Goal: Communication & Community: Answer question/provide support

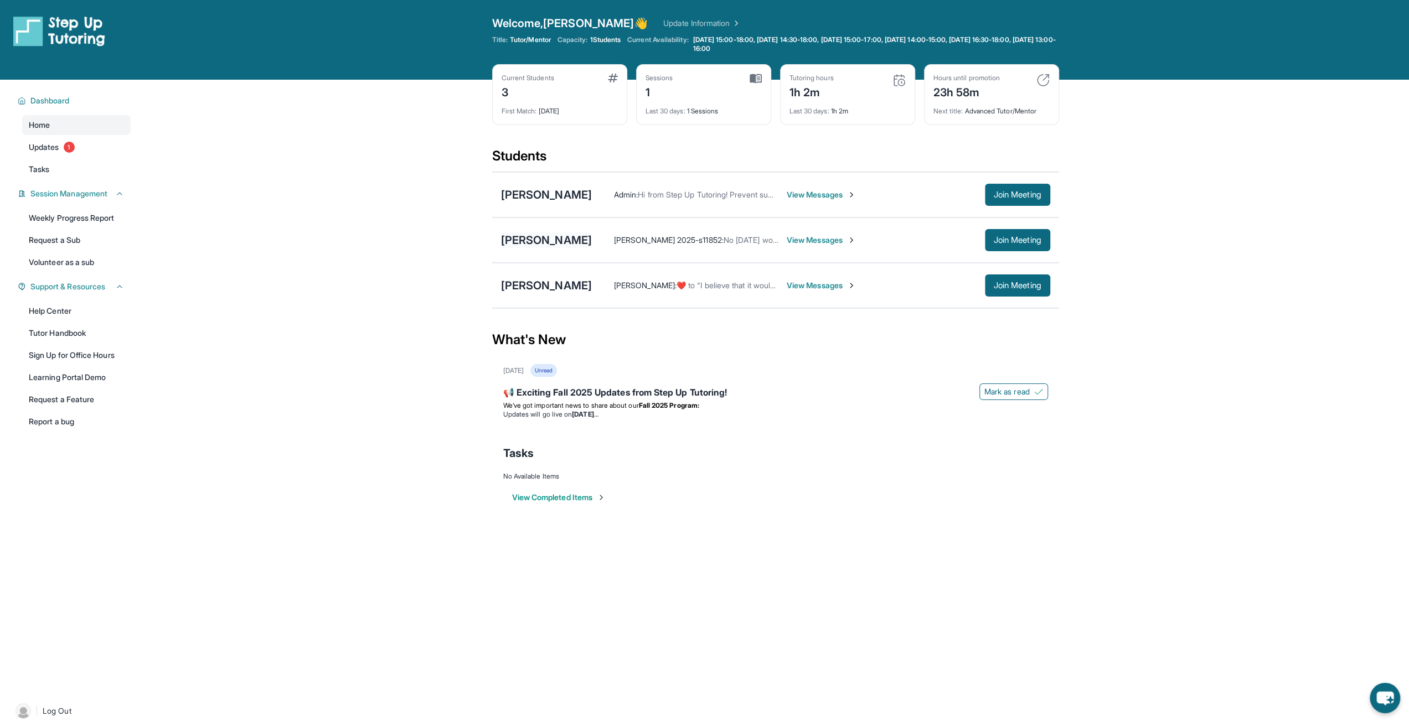
click at [509, 240] on div "[PERSON_NAME]" at bounding box center [546, 241] width 91 height 16
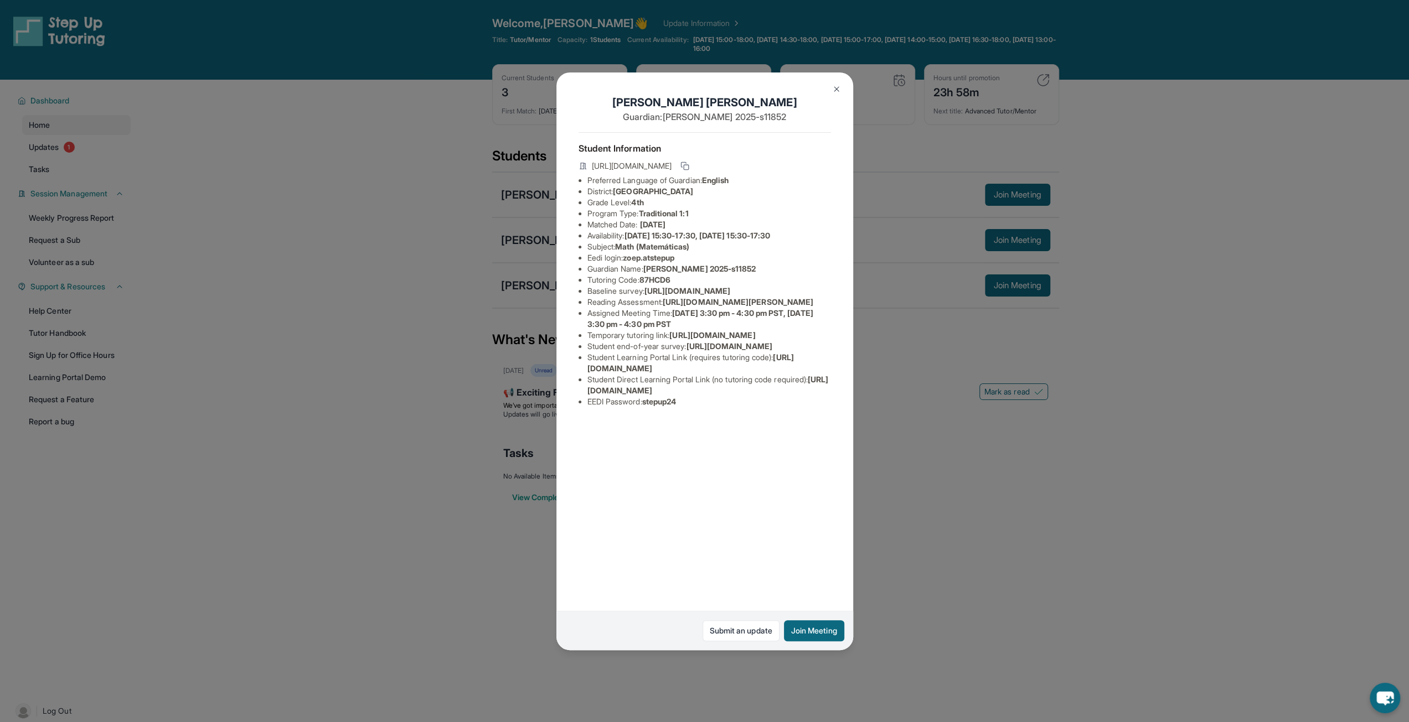
drag, startPoint x: 589, startPoint y: 499, endPoint x: 813, endPoint y: 503, distance: 224.8
click at [813, 395] on span "[URL][DOMAIN_NAME]" at bounding box center [707, 385] width 241 height 20
click at [578, 489] on div "[PERSON_NAME] Guardian: [PERSON_NAME] 2025-s11852 Student Information [URL][DOM…" at bounding box center [704, 362] width 297 height 578
drag, startPoint x: 586, startPoint y: 488, endPoint x: 828, endPoint y: 502, distance: 242.9
click at [828, 407] on ul "Preferred Language of Guardian: English District: Glendale Unified School Distr…" at bounding box center [705, 291] width 252 height 233
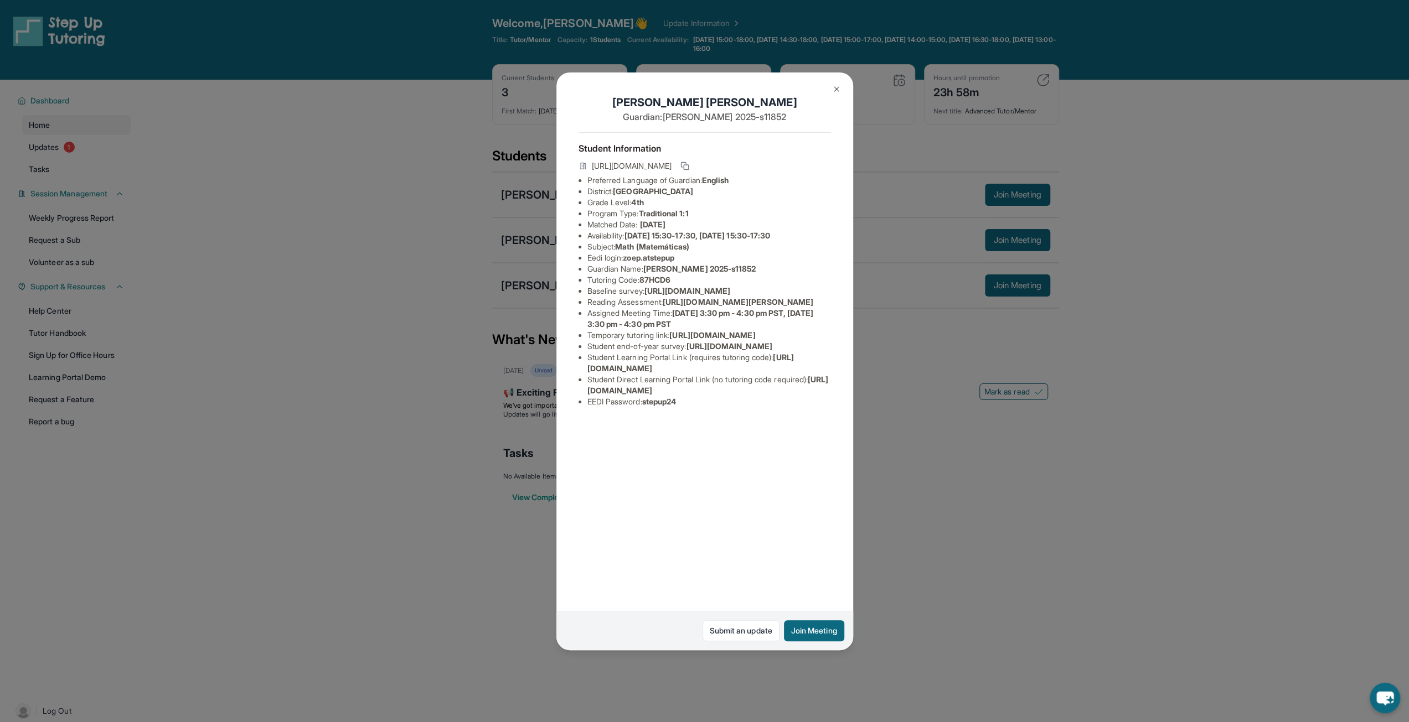
copy li "Student Direct Learning Portal Link (no tutoring code required) : [URL][DOMAIN_…"
click at [925, 610] on div "[PERSON_NAME] Guardian: [PERSON_NAME] 2025-s11852 Student Information [URL][DOM…" at bounding box center [704, 361] width 1409 height 722
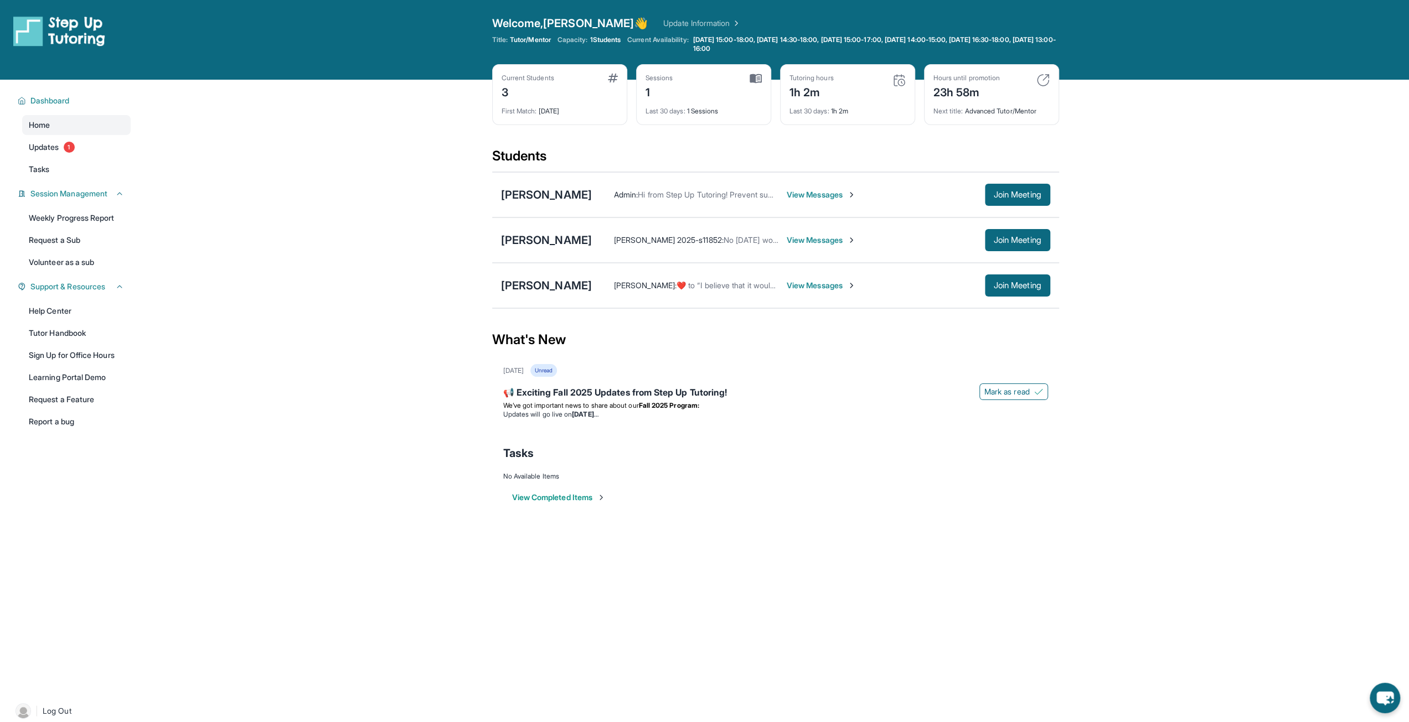
click at [829, 189] on span "View Messages" at bounding box center [821, 194] width 69 height 11
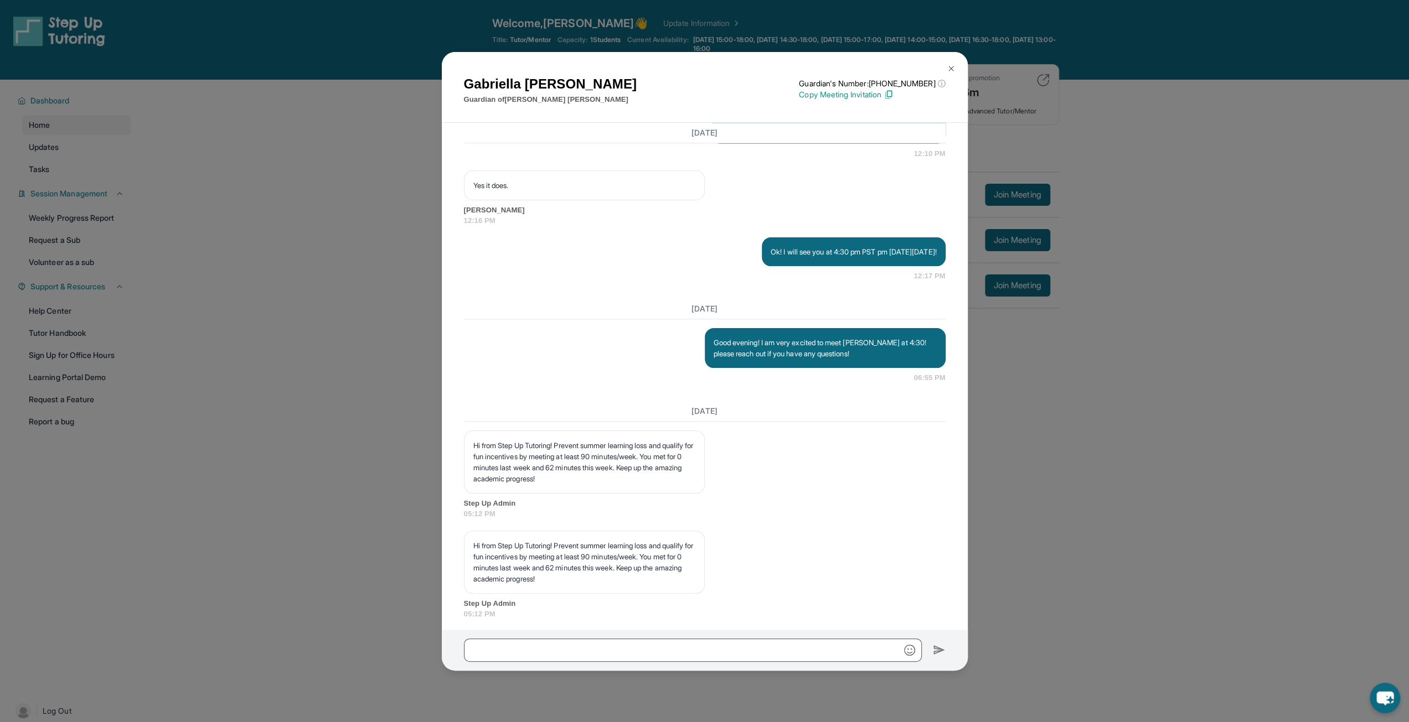
scroll to position [1342, 0]
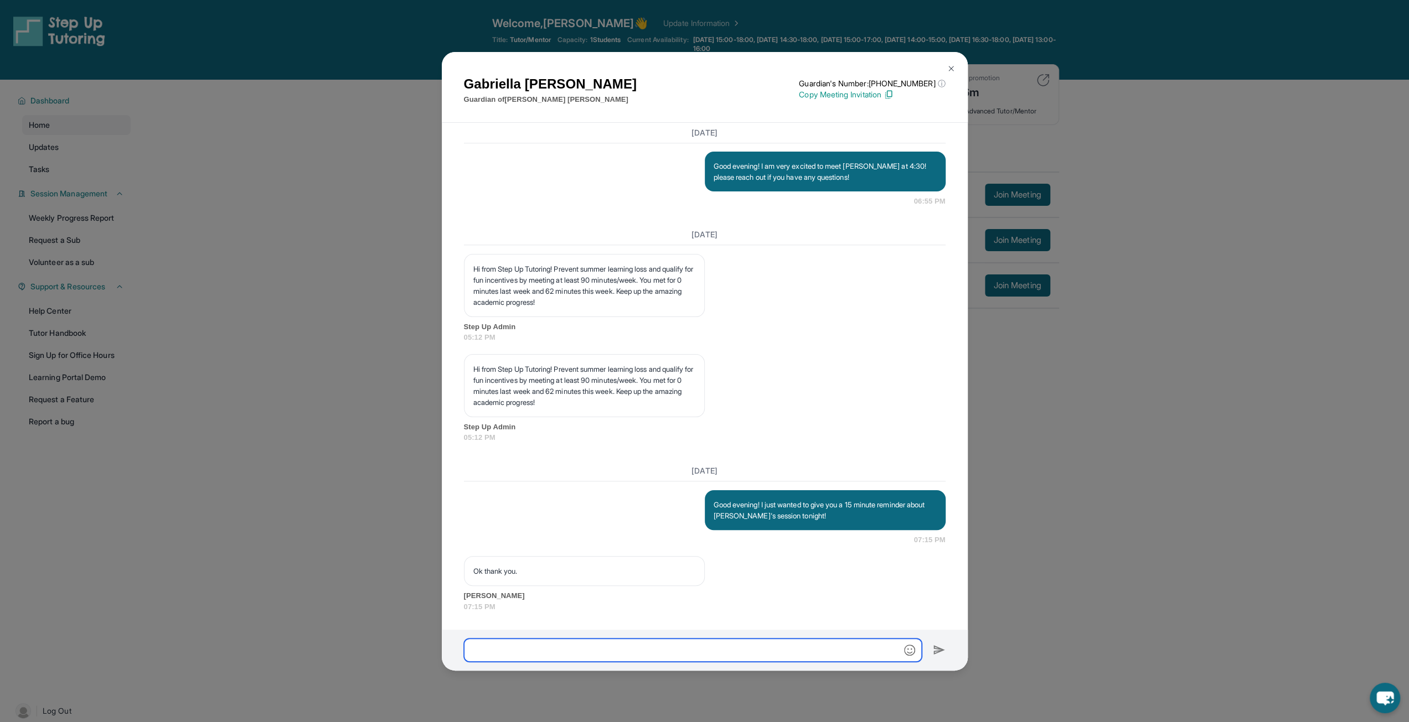
click at [750, 654] on input "text" at bounding box center [693, 650] width 458 height 23
click at [948, 71] on img at bounding box center [951, 68] width 9 height 9
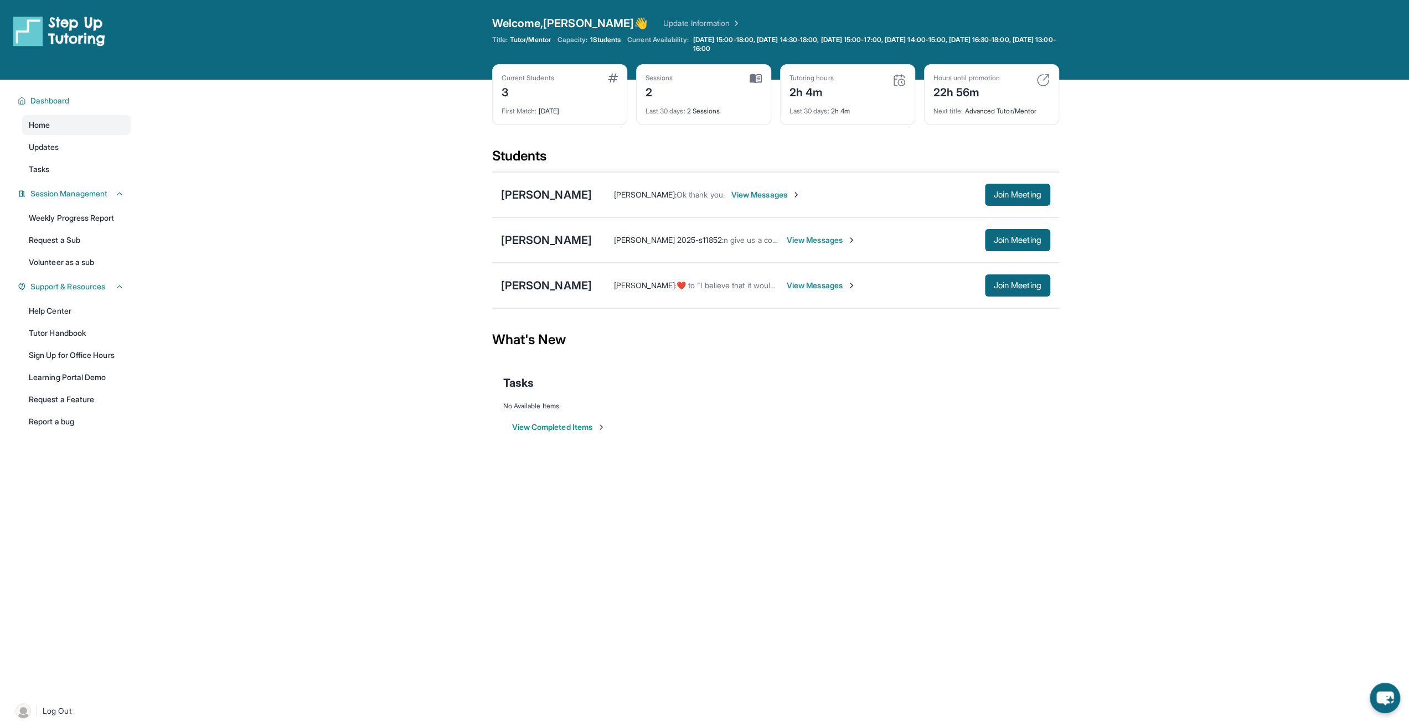
click at [763, 245] on div "[PERSON_NAME] 2025-s11852 : n give us a code View Messages Join Meeting" at bounding box center [821, 240] width 458 height 22
click at [787, 238] on span "View Messages" at bounding box center [821, 240] width 69 height 11
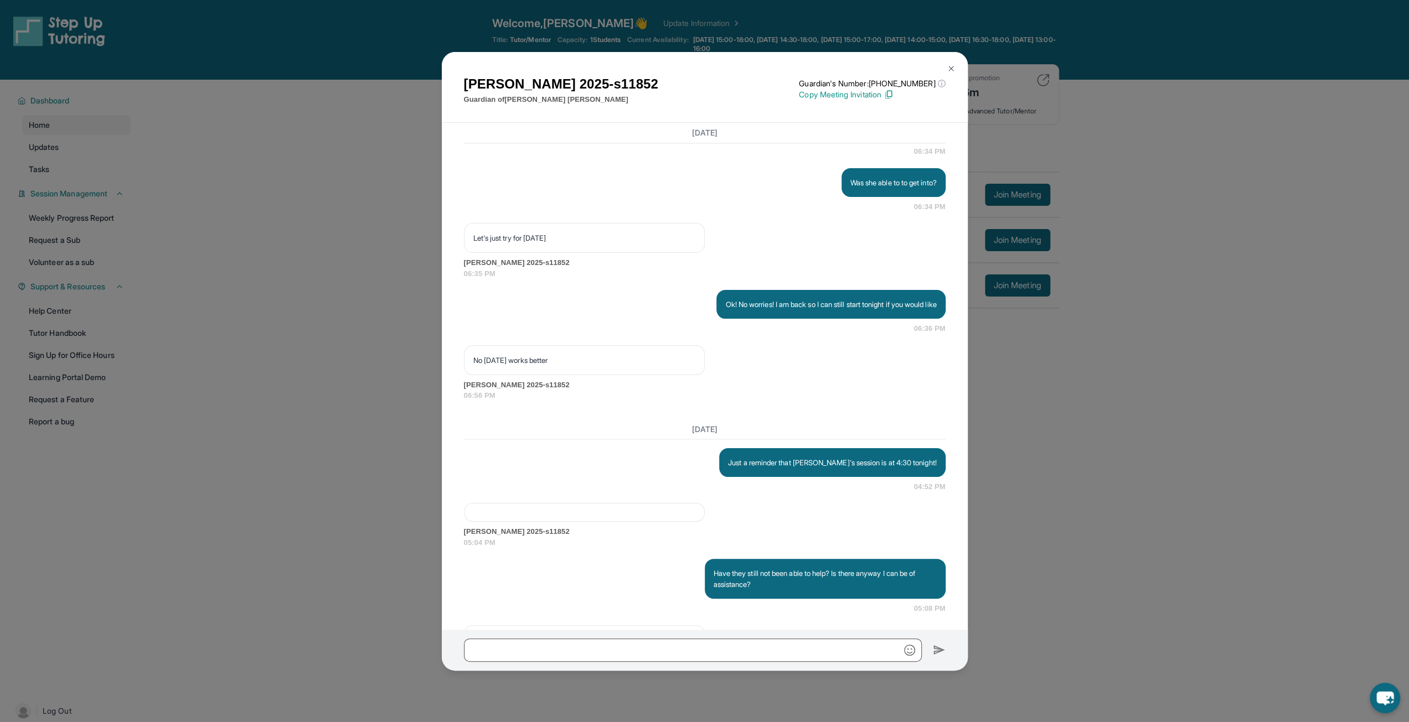
scroll to position [1927, 0]
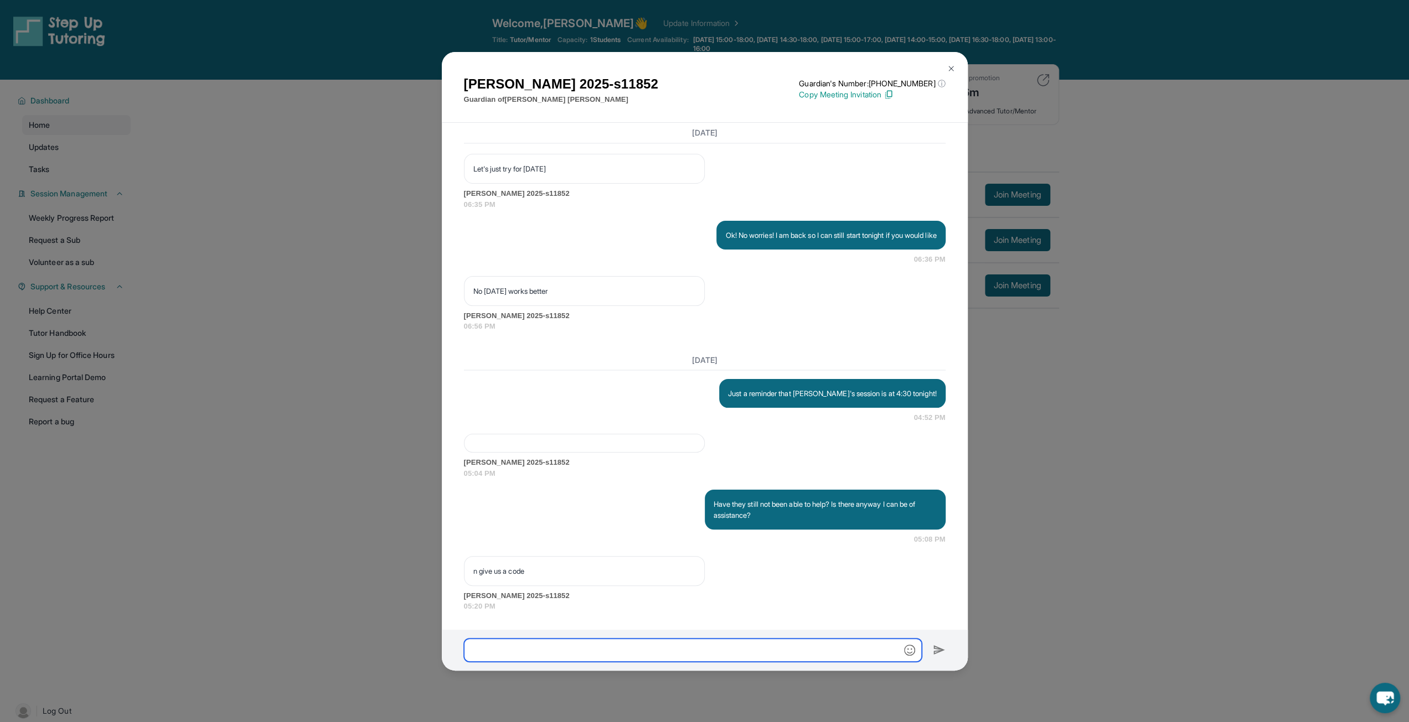
click at [640, 652] on input "text" at bounding box center [693, 650] width 458 height 23
paste input "**********"
type input "**********"
click at [940, 652] on img at bounding box center [939, 650] width 13 height 13
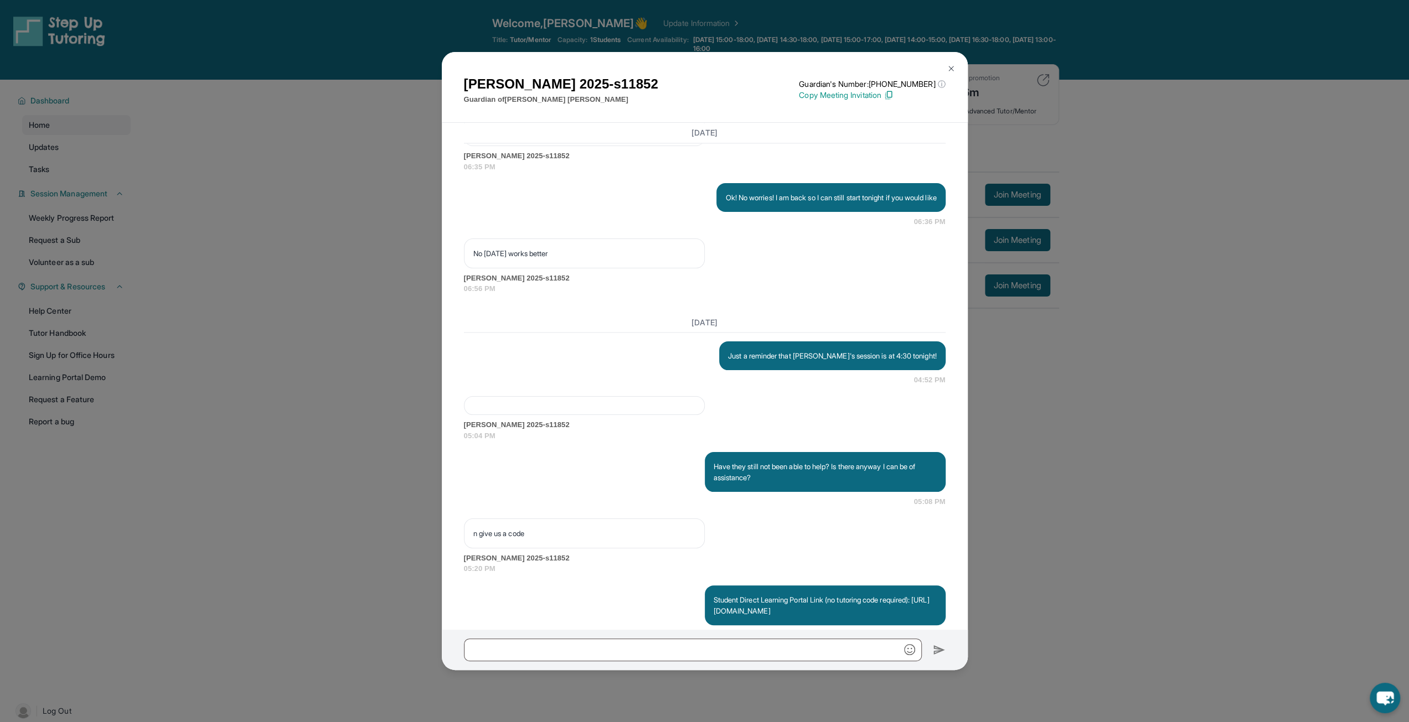
scroll to position [1993, 0]
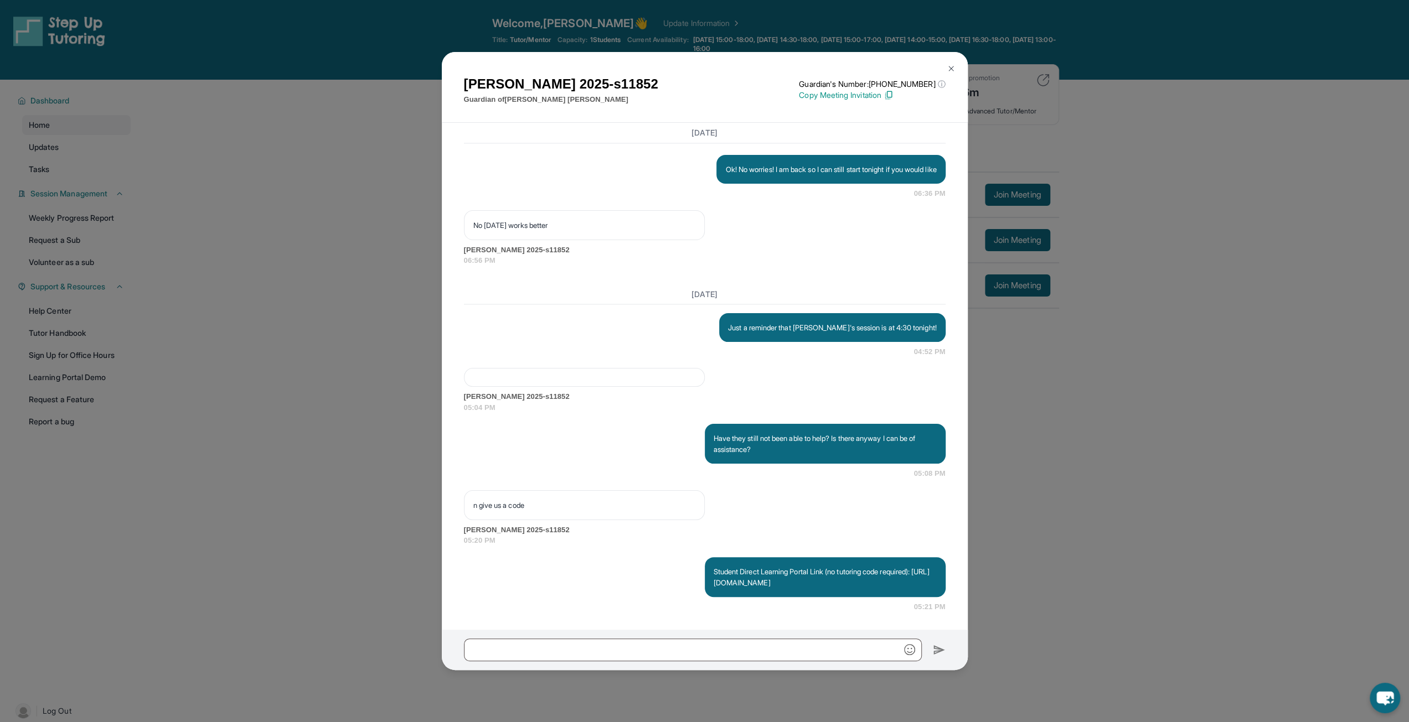
click at [948, 67] on img at bounding box center [951, 68] width 9 height 9
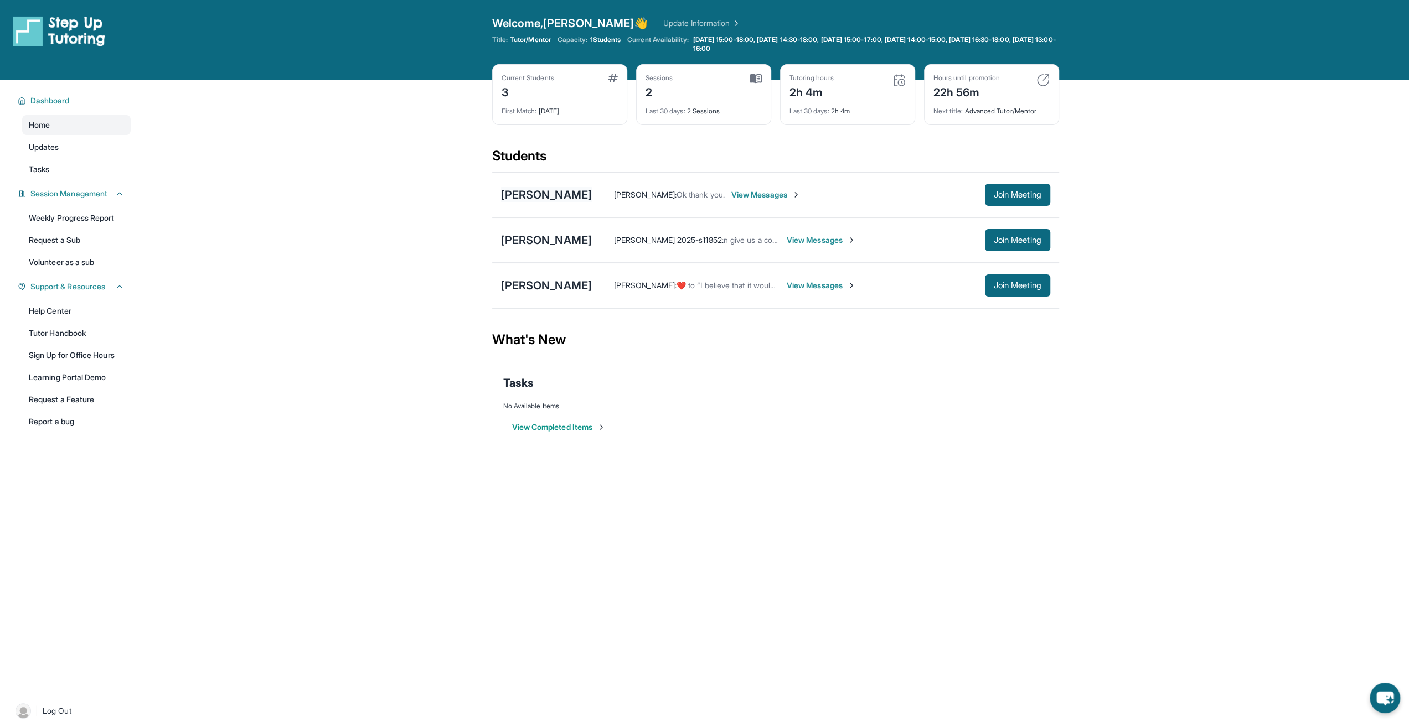
click at [549, 195] on div "[PERSON_NAME]" at bounding box center [546, 195] width 91 height 16
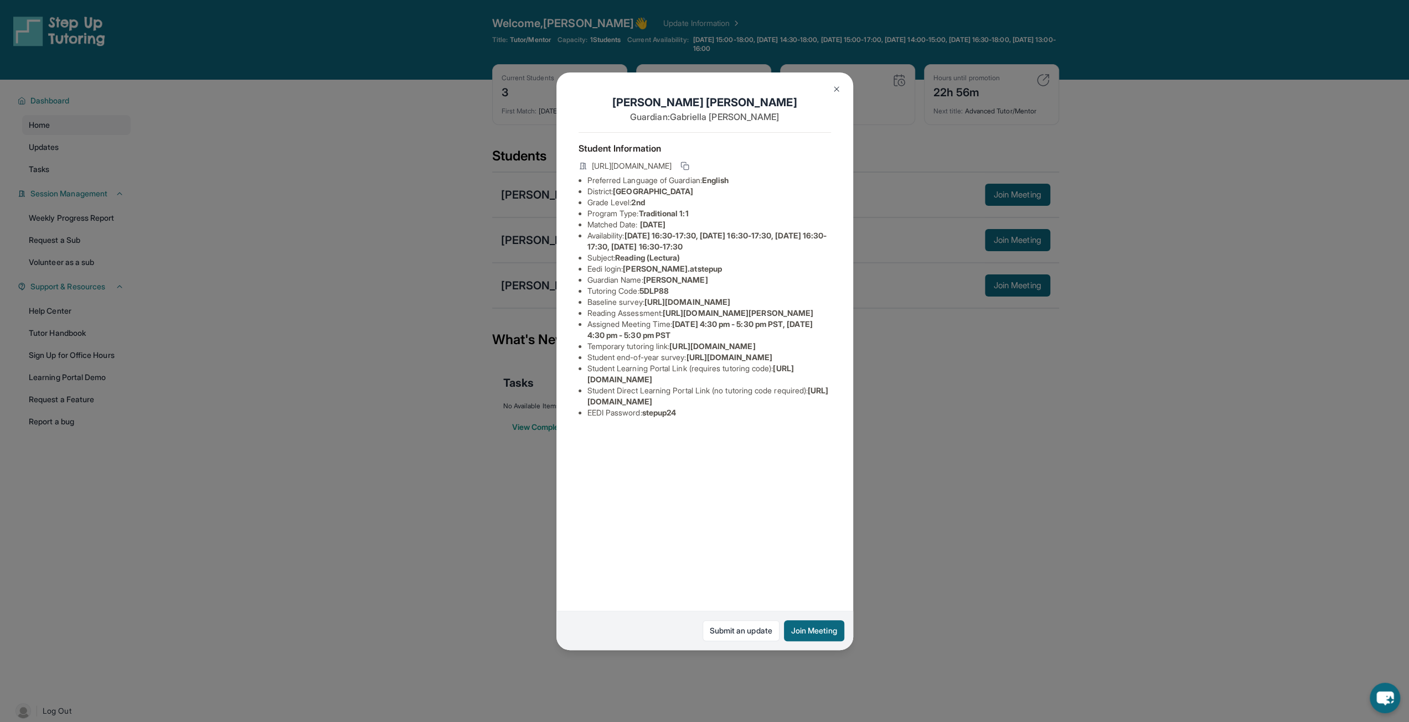
click at [833, 88] on img at bounding box center [836, 89] width 9 height 9
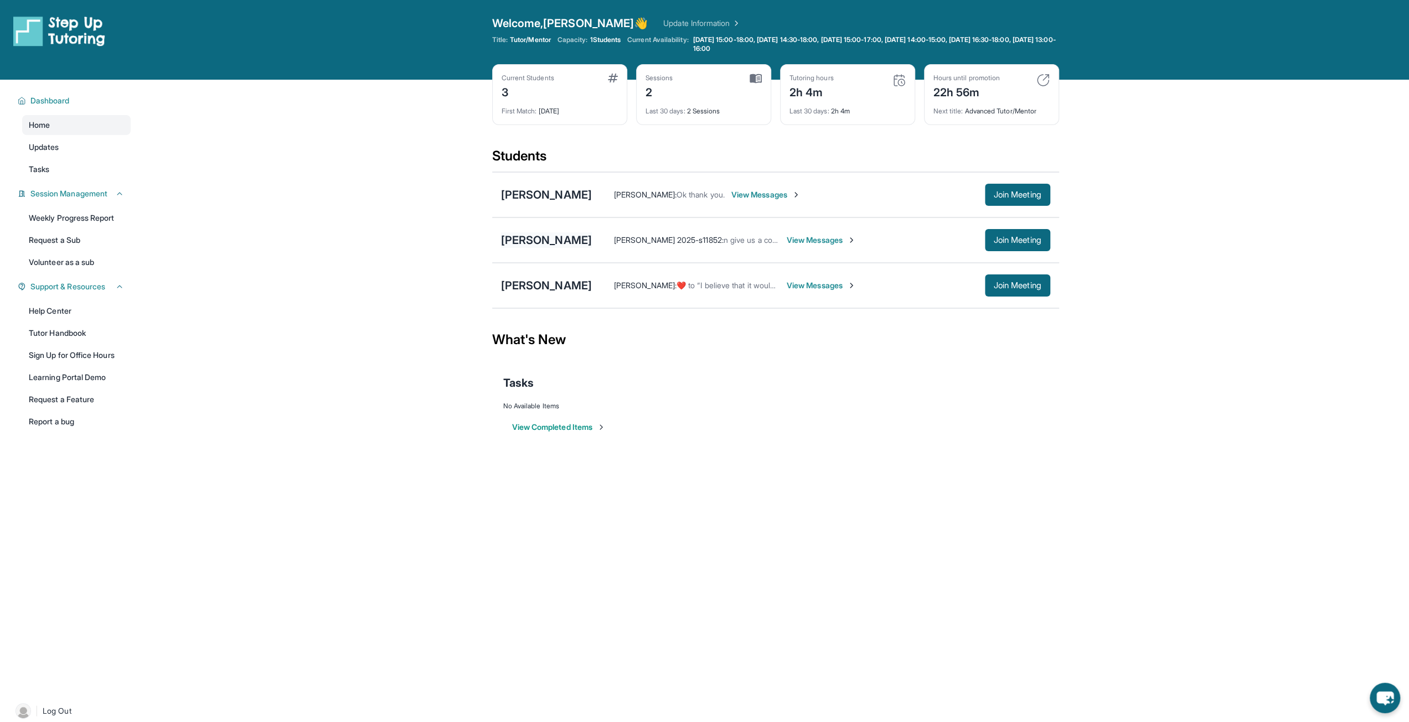
click at [538, 243] on div "[PERSON_NAME]" at bounding box center [546, 241] width 91 height 16
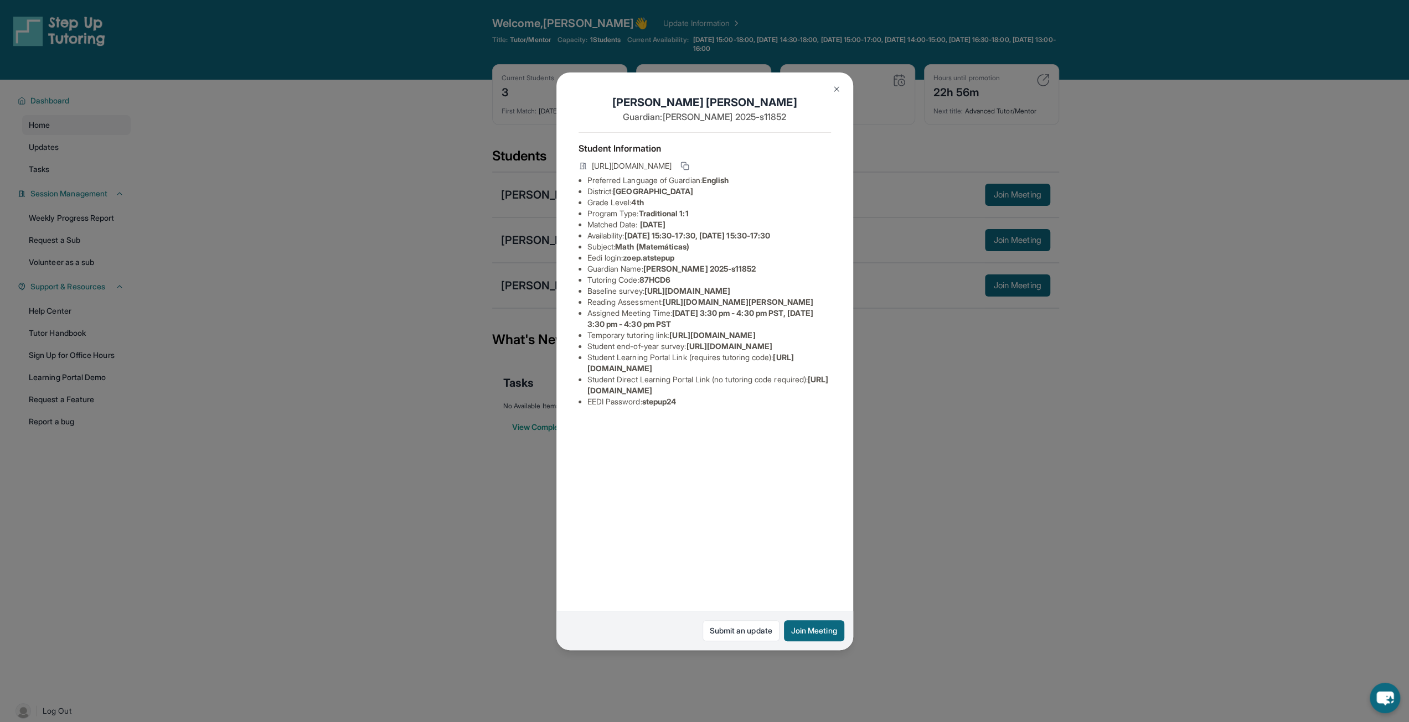
click at [838, 87] on img at bounding box center [836, 89] width 9 height 9
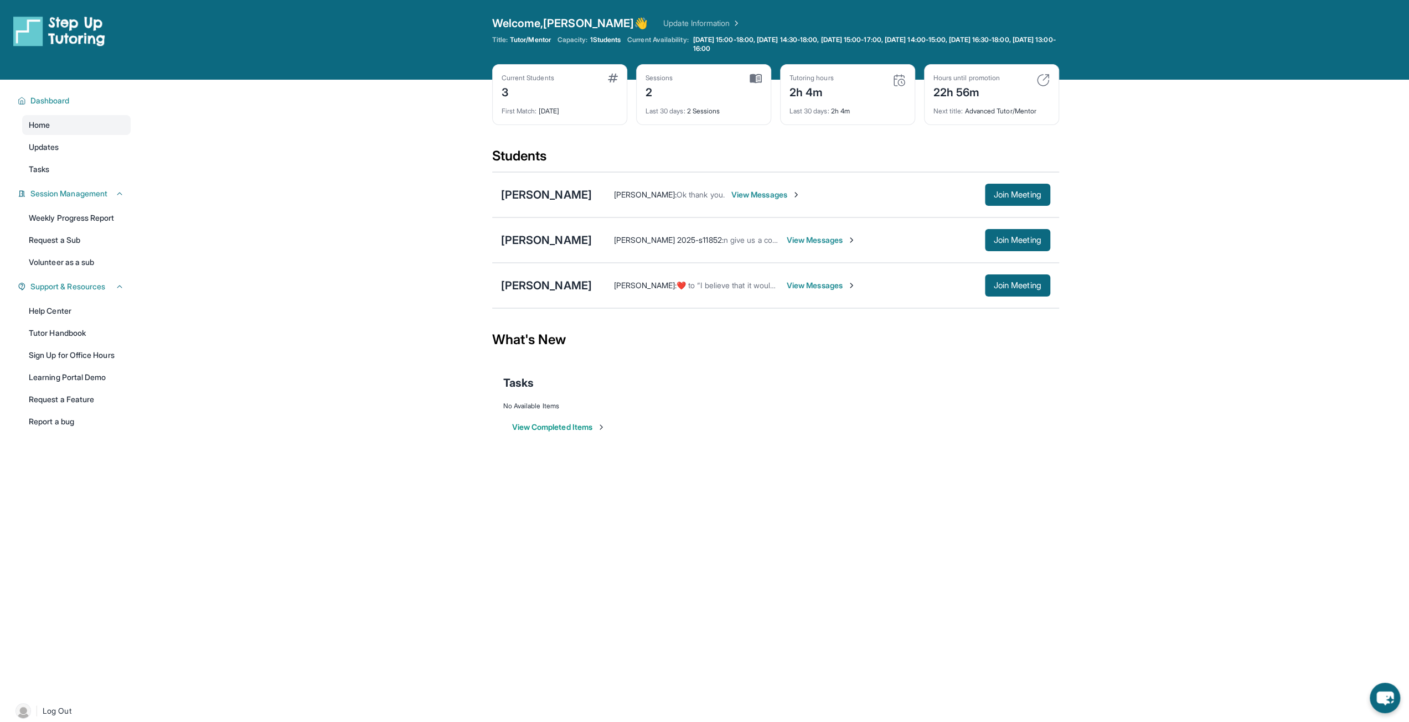
click at [1039, 78] on img at bounding box center [1042, 80] width 13 height 13
click at [956, 77] on div "Hours until promotion" at bounding box center [966, 78] width 66 height 9
click at [954, 99] on div "22h 56m" at bounding box center [966, 91] width 66 height 18
click at [897, 82] on img at bounding box center [898, 80] width 13 height 13
